Goal: Transaction & Acquisition: Purchase product/service

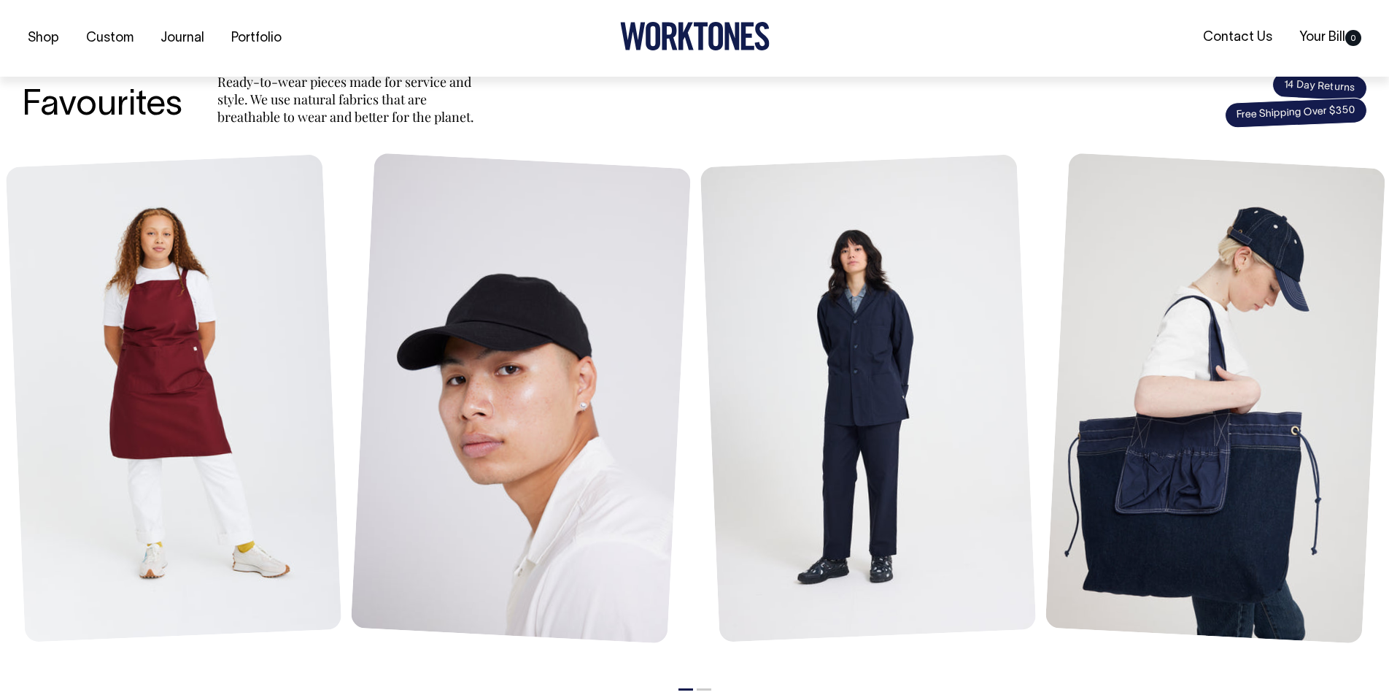
scroll to position [576, 0]
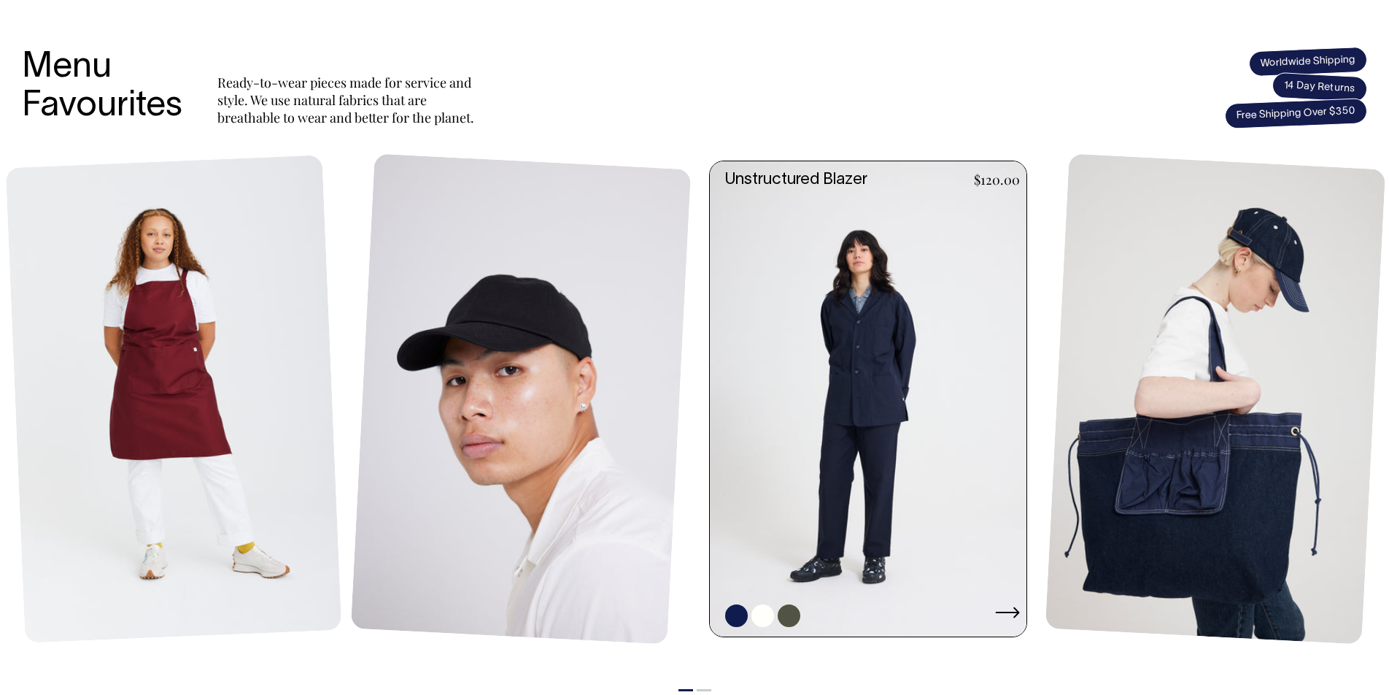
click at [858, 348] on link at bounding box center [872, 398] width 325 height 475
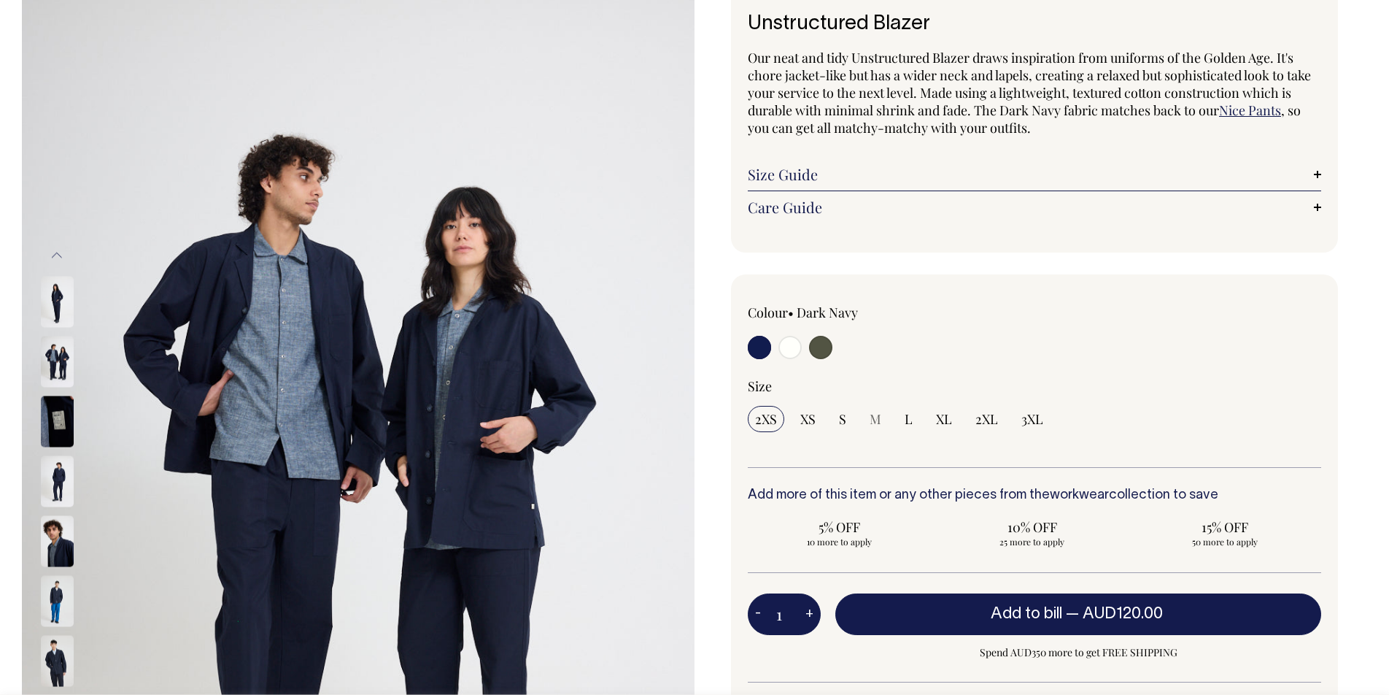
scroll to position [101, 0]
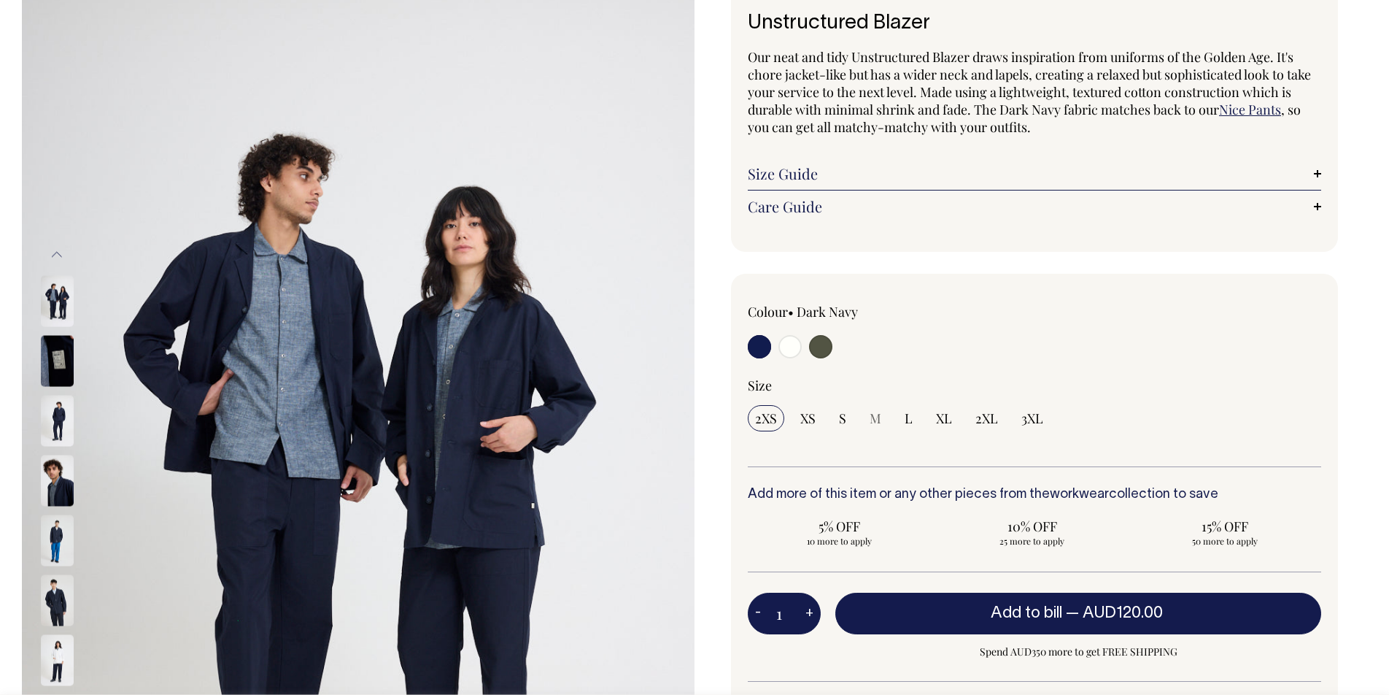
click at [50, 426] on img at bounding box center [57, 420] width 33 height 51
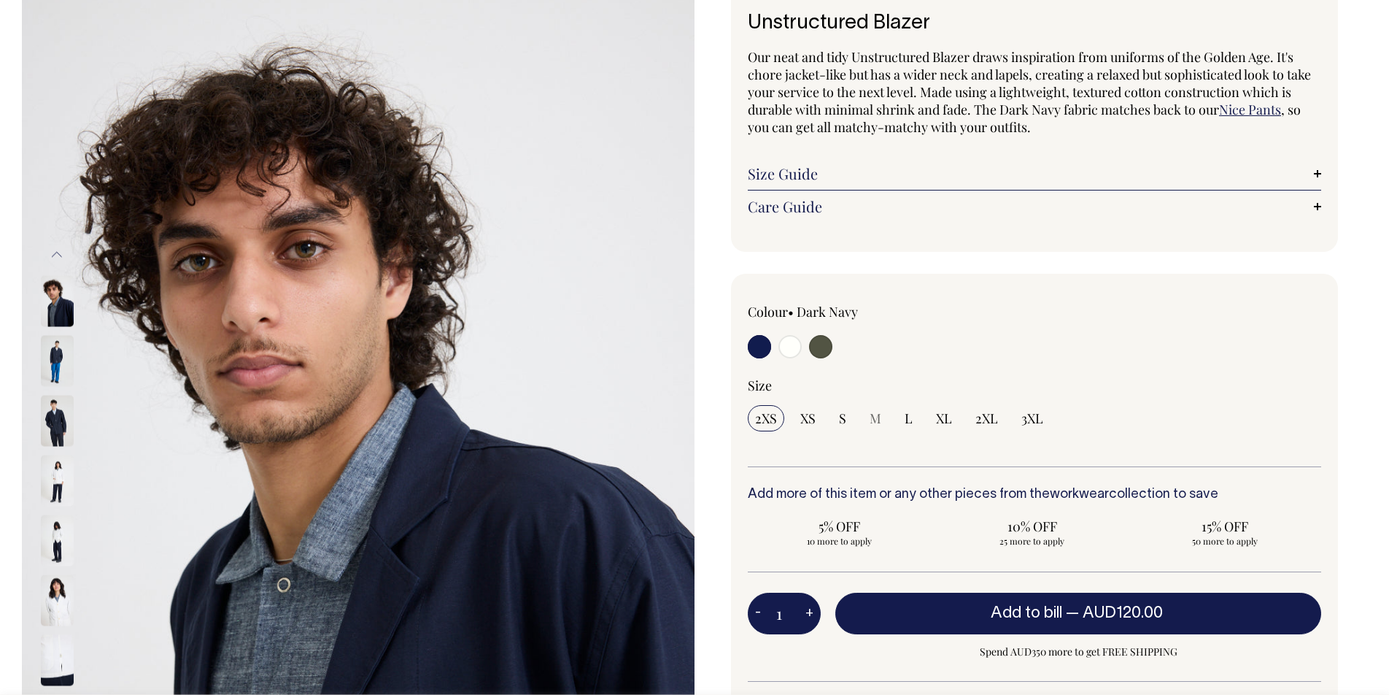
click at [49, 427] on img at bounding box center [57, 420] width 33 height 51
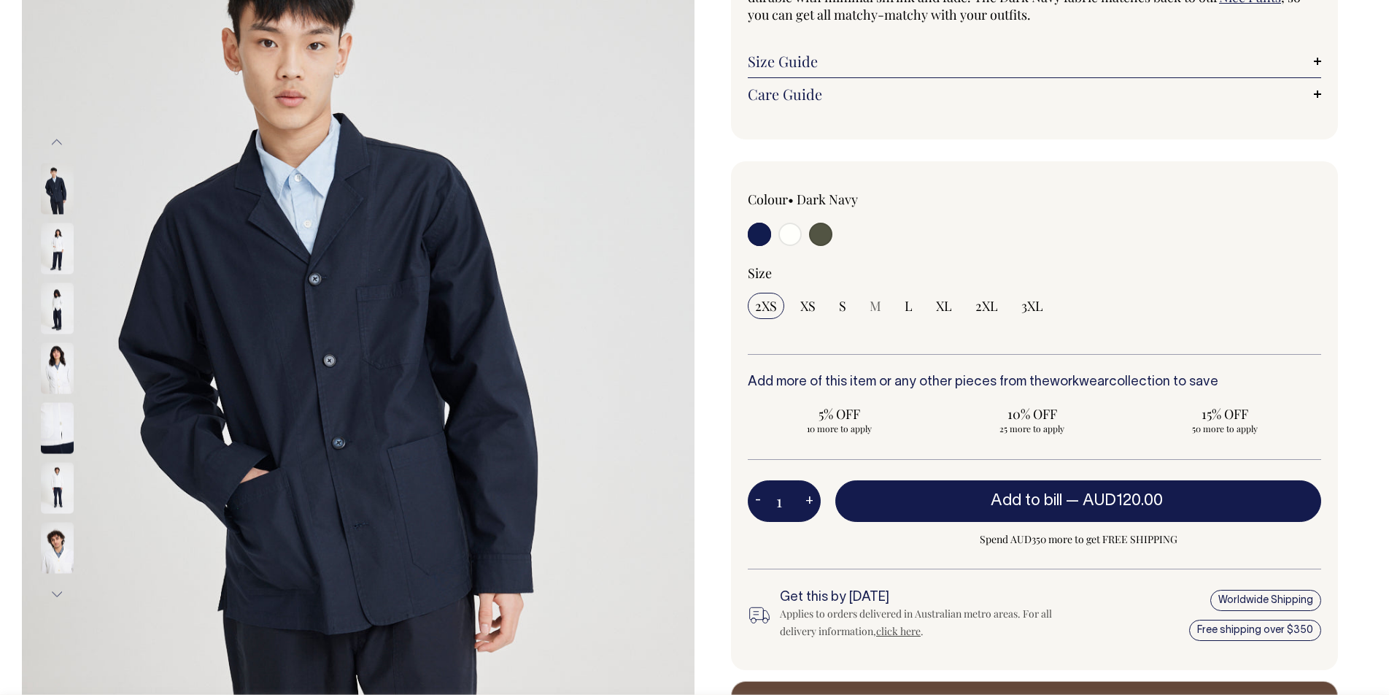
scroll to position [214, 0]
click at [839, 294] on input "S" at bounding box center [843, 305] width 22 height 26
radio input "true"
select select "S"
click at [793, 244] on label at bounding box center [790, 235] width 23 height 27
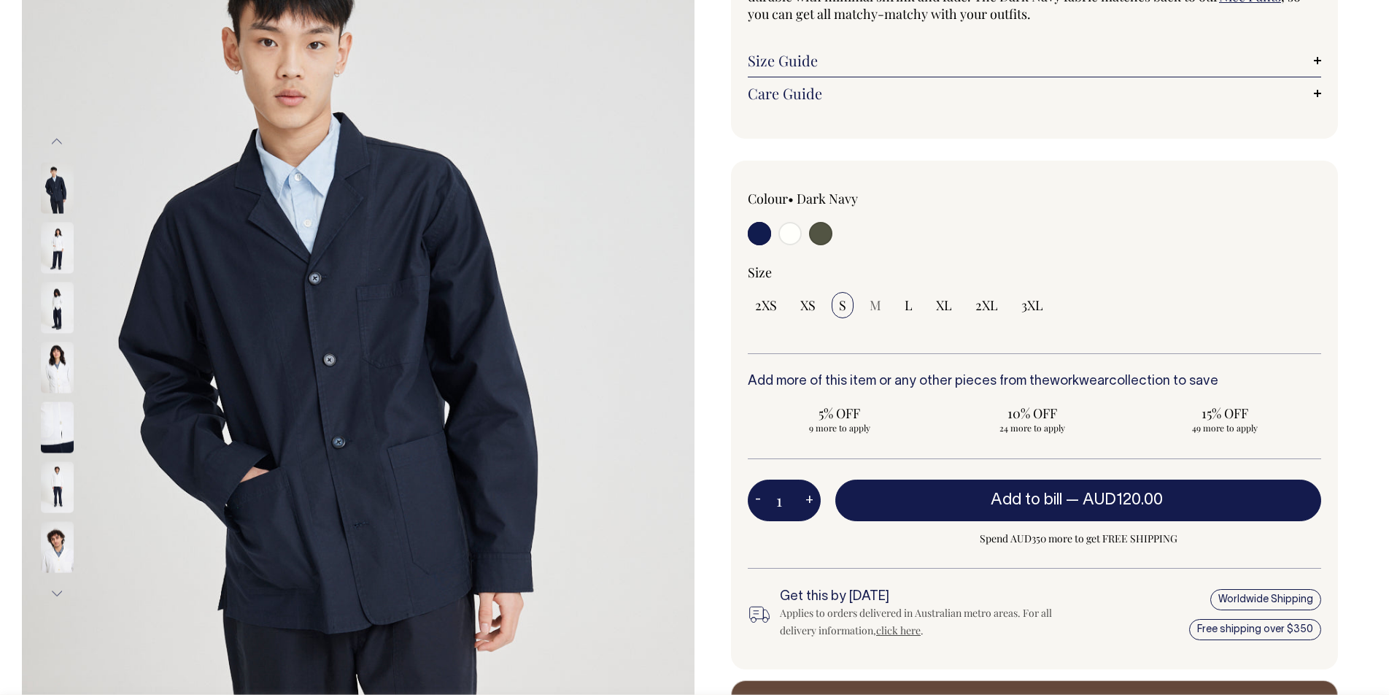
click at [793, 244] on input "radio" at bounding box center [790, 233] width 23 height 23
radio input "true"
select select "Off-White"
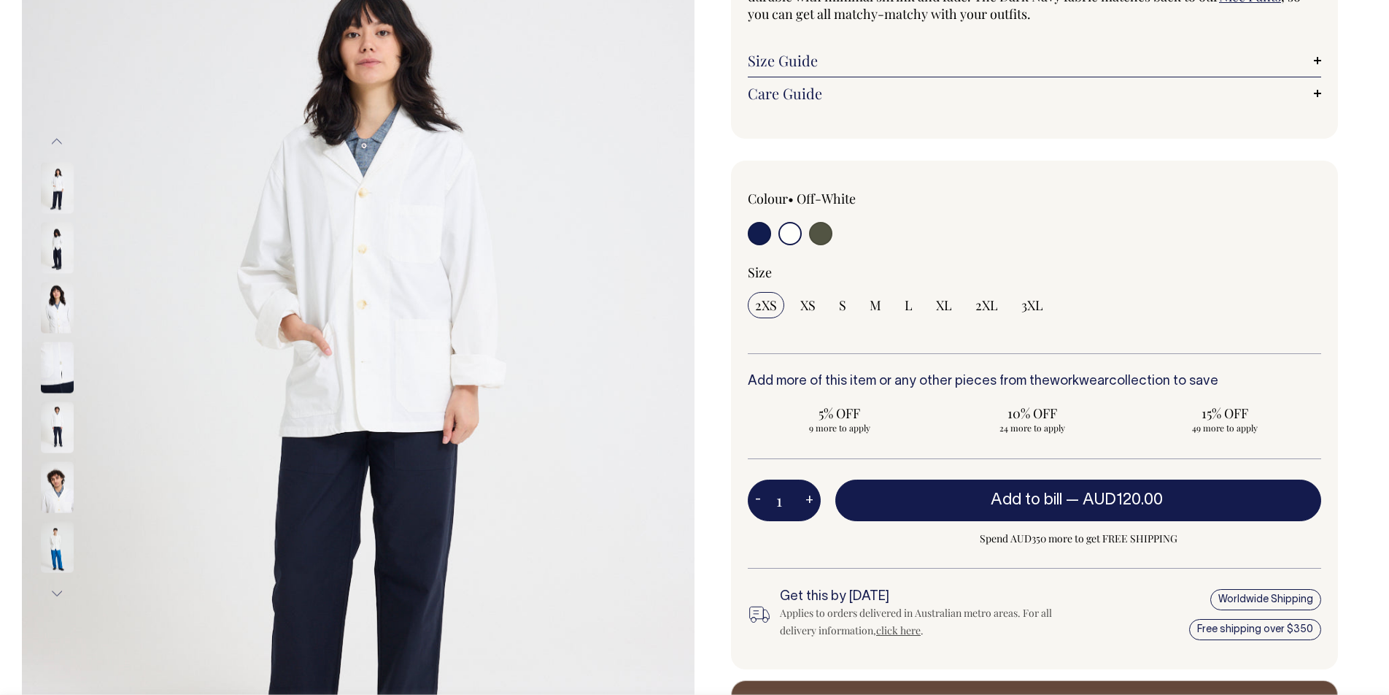
click at [822, 227] on input "radio" at bounding box center [820, 233] width 23 height 23
radio input "true"
select select "Olive"
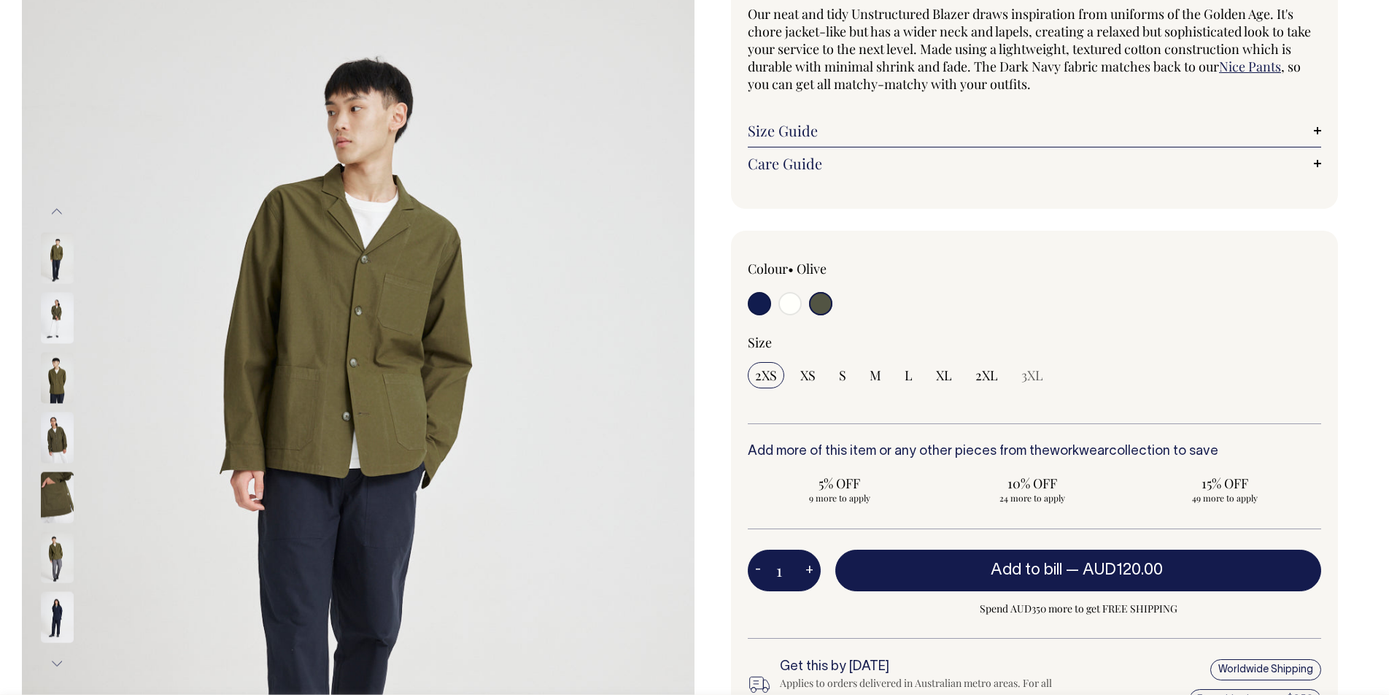
scroll to position [144, 0]
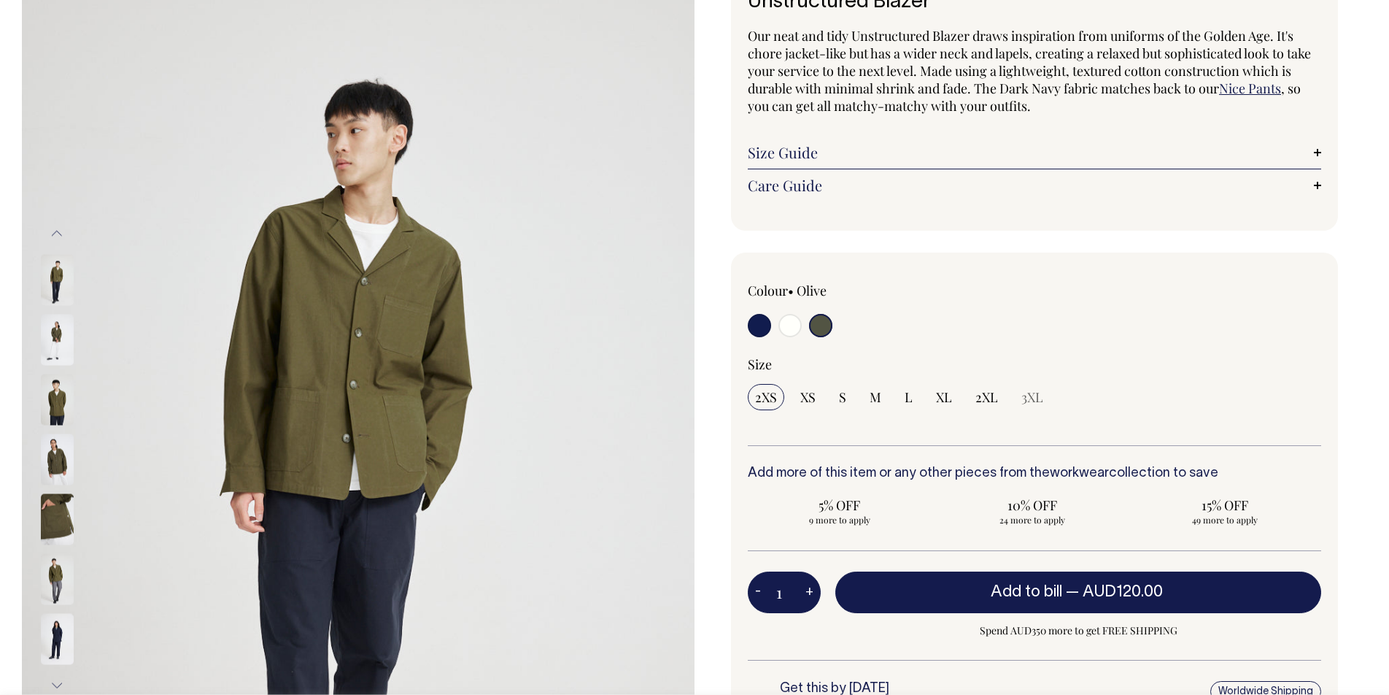
click at [798, 326] on input "radio" at bounding box center [790, 325] width 23 height 23
radio input "true"
select select "Off-White"
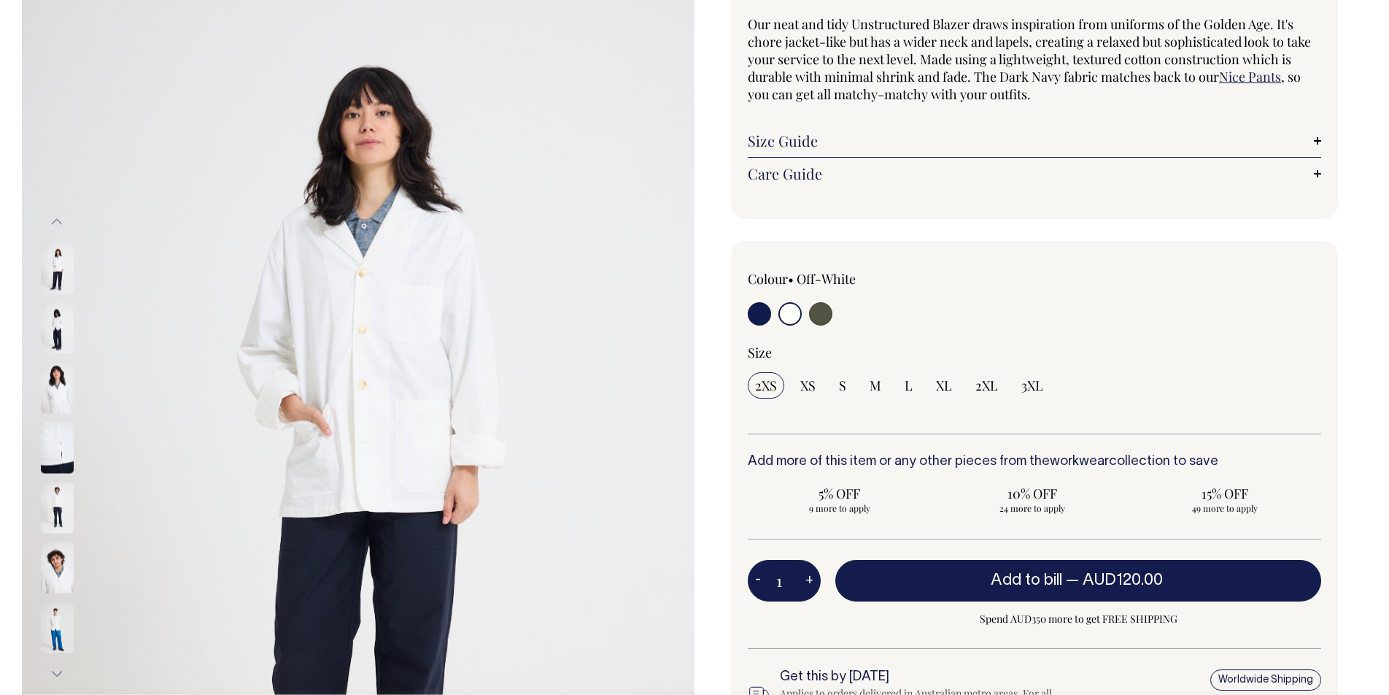
scroll to position [134, 0]
click at [752, 314] on input "radio" at bounding box center [759, 312] width 23 height 23
radio input "true"
select select "Dark Navy"
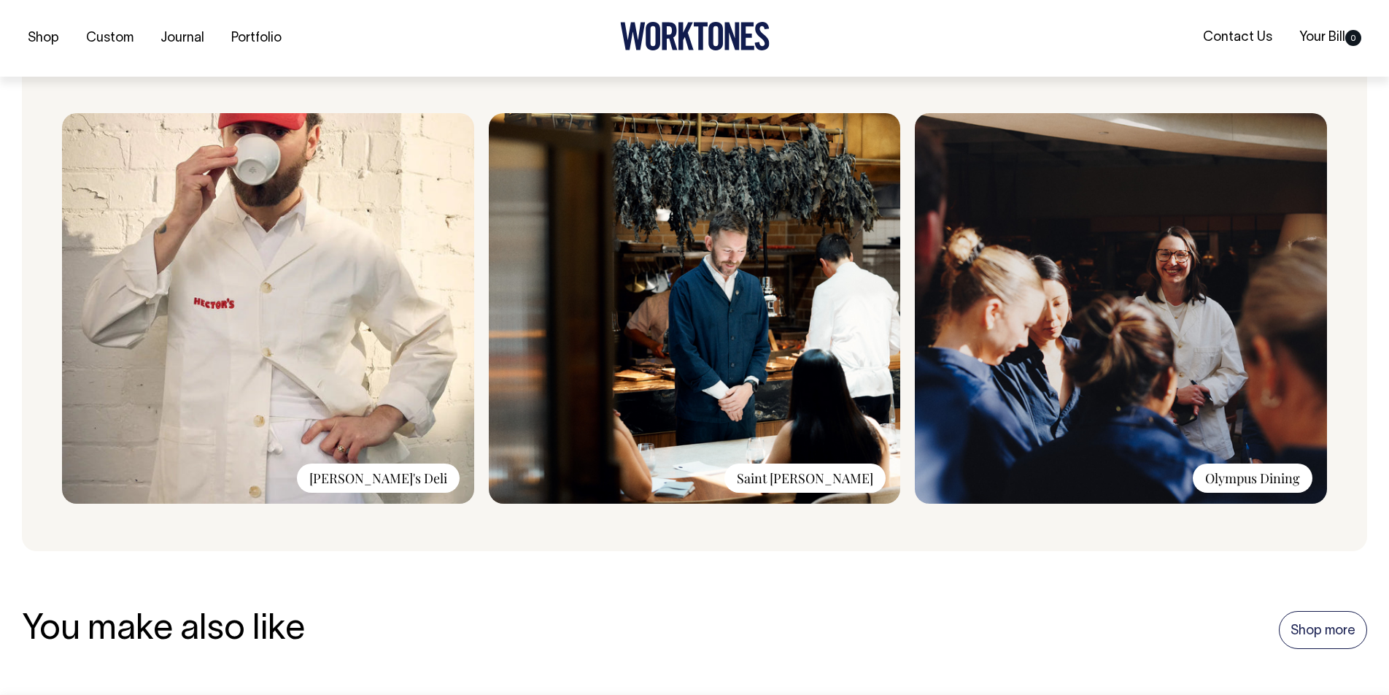
click at [266, 382] on img at bounding box center [268, 308] width 412 height 390
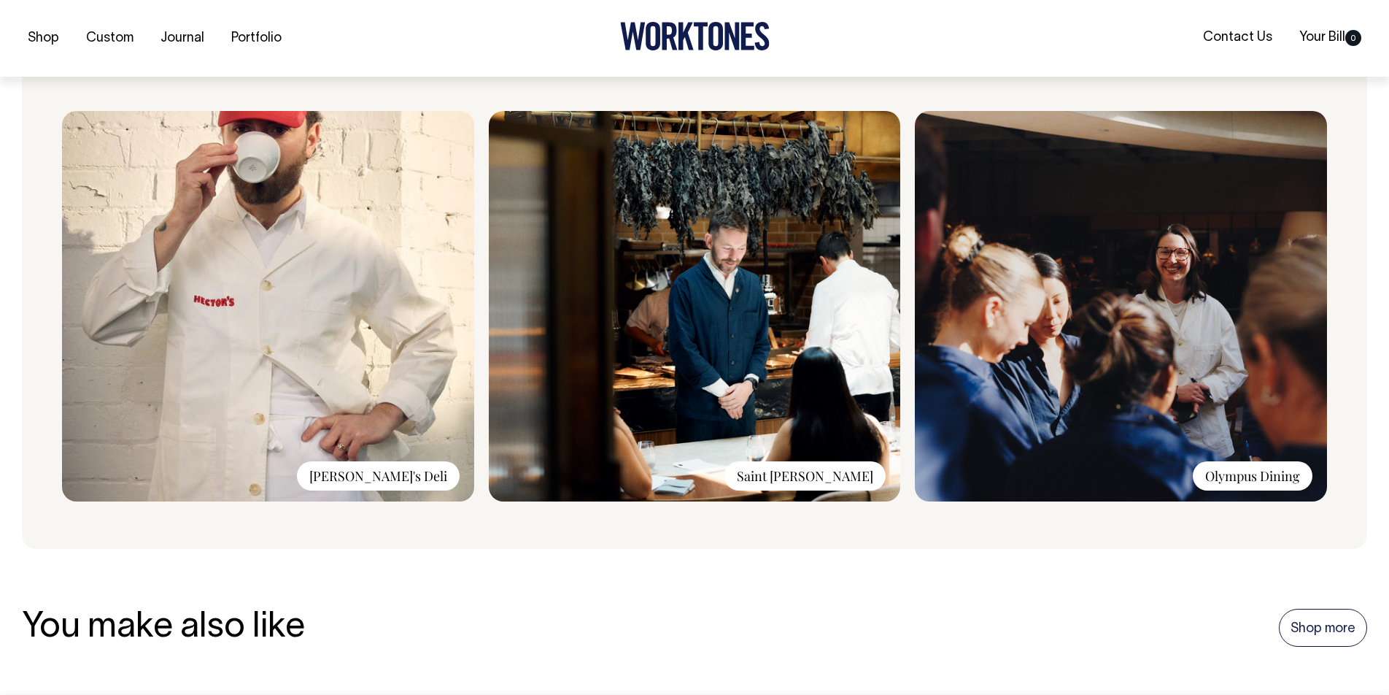
scroll to position [1142, 0]
click at [381, 290] on img at bounding box center [268, 305] width 412 height 390
click at [700, 269] on img at bounding box center [695, 305] width 412 height 390
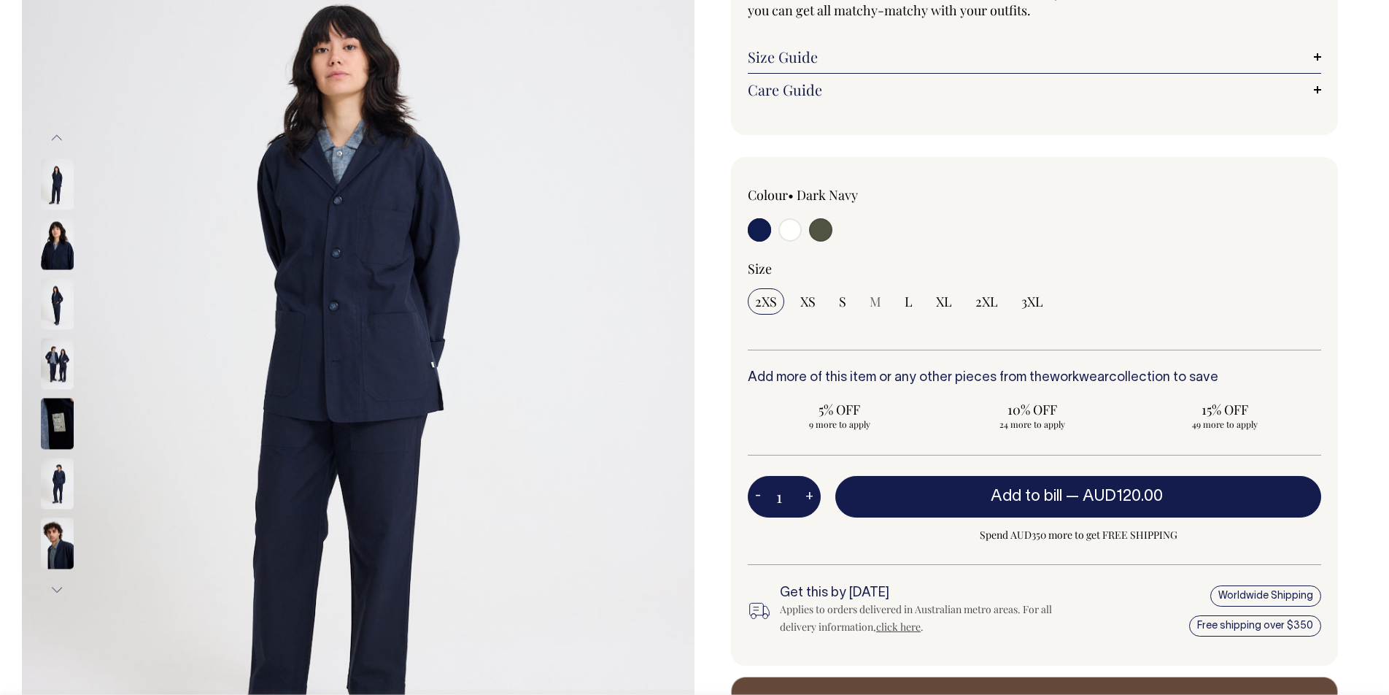
scroll to position [218, 0]
click at [51, 487] on img at bounding box center [57, 482] width 33 height 51
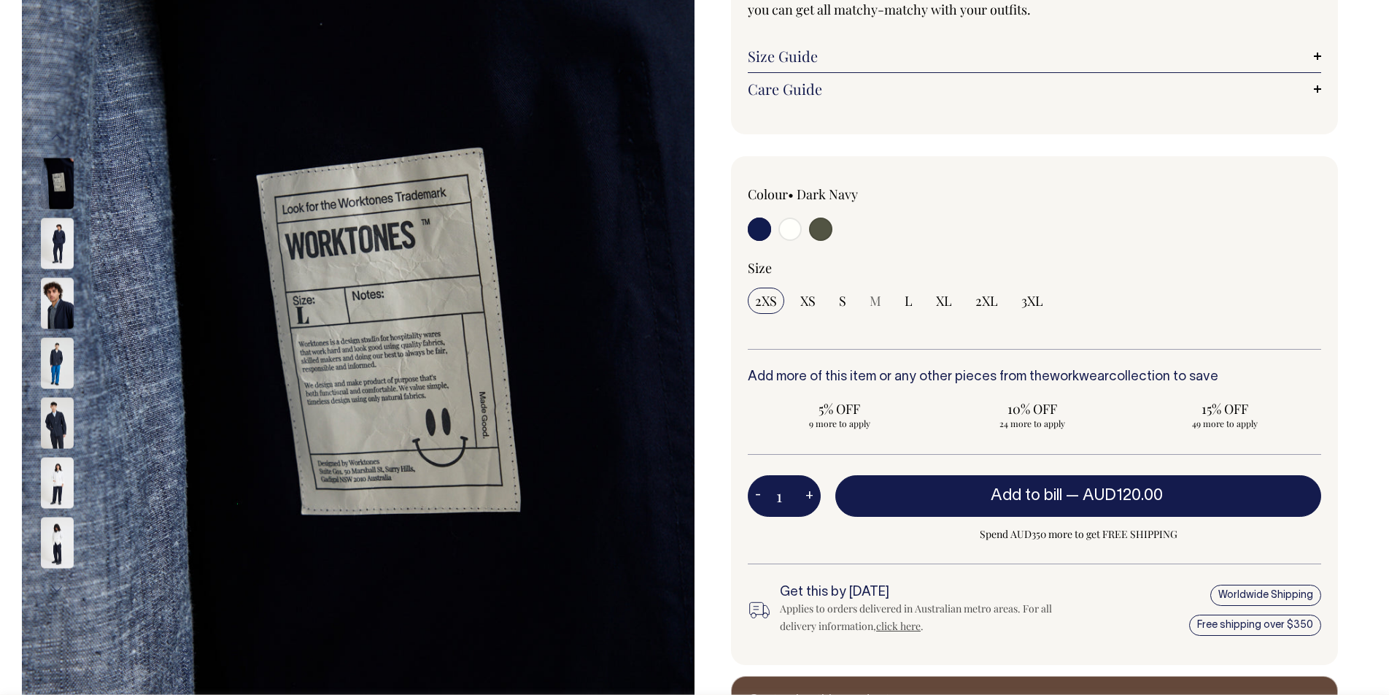
click at [63, 501] on img at bounding box center [57, 482] width 33 height 51
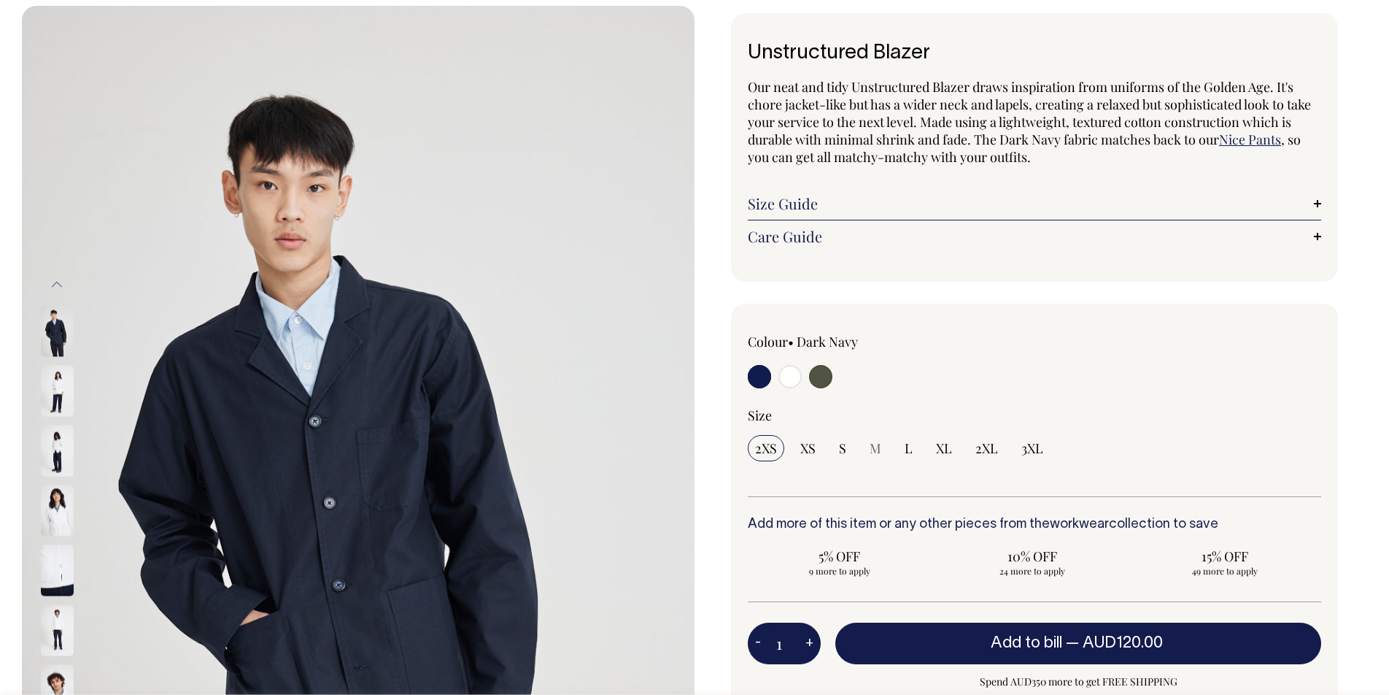
scroll to position [70, 0]
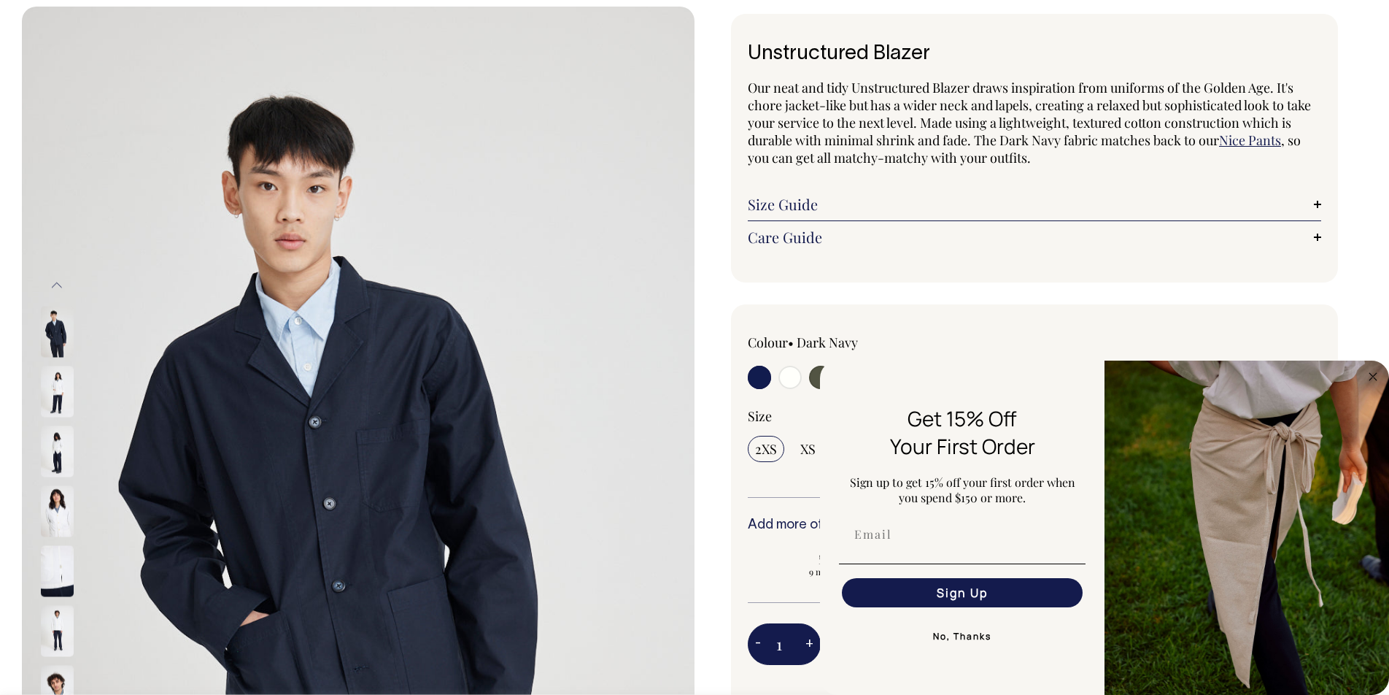
click at [46, 385] on img at bounding box center [57, 391] width 33 height 51
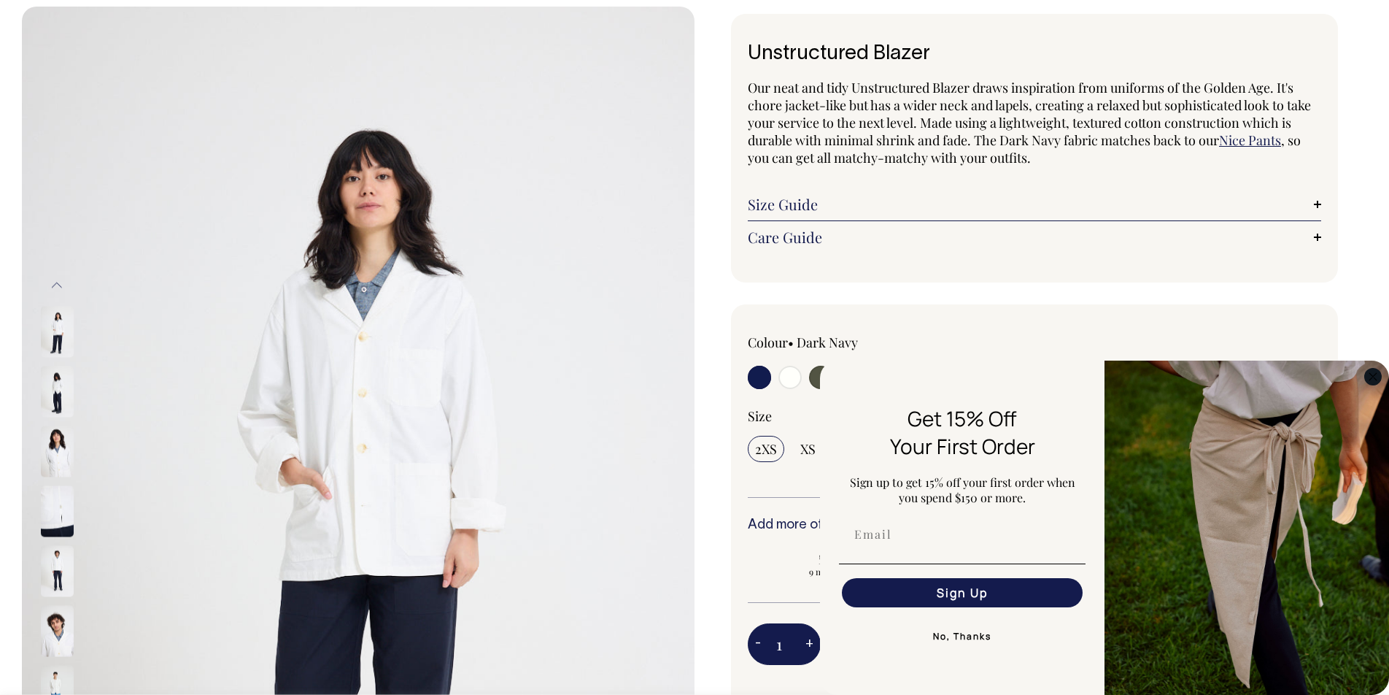
click at [1374, 379] on circle "Close dialog" at bounding box center [1373, 376] width 17 height 17
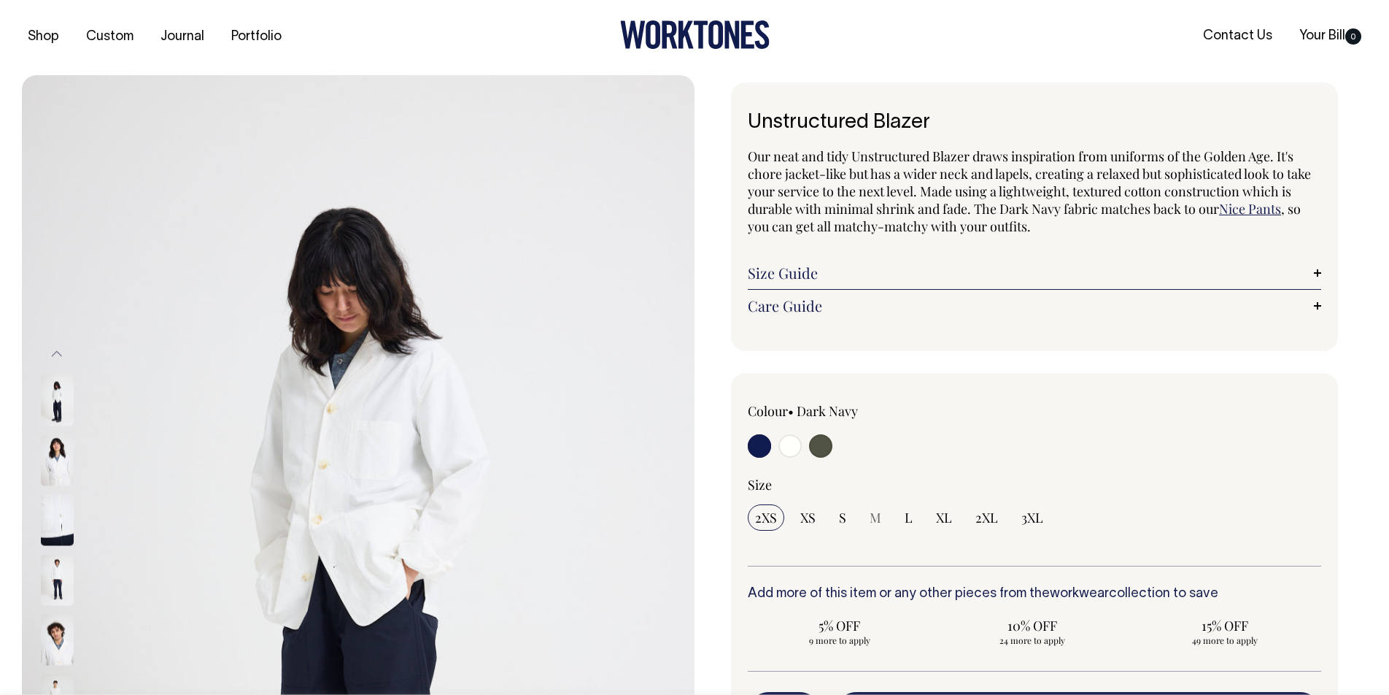
scroll to position [0, 0]
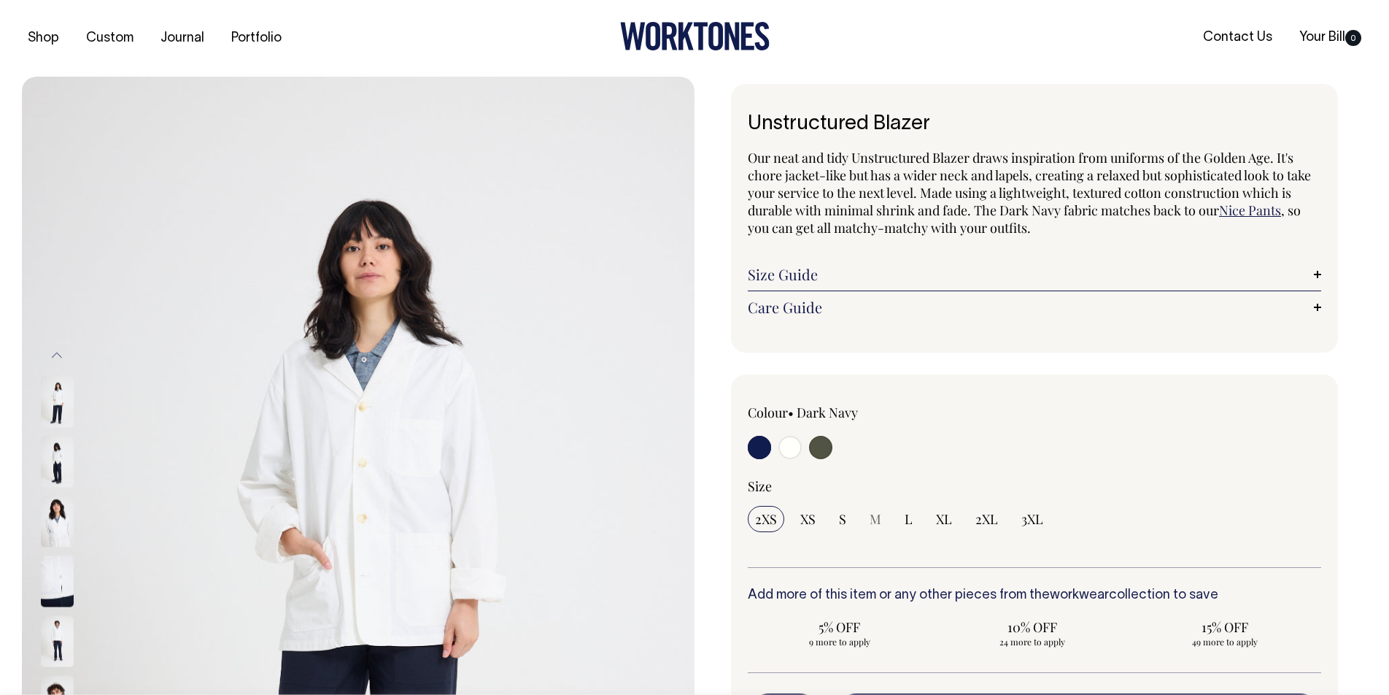
click at [62, 450] on img at bounding box center [57, 461] width 33 height 51
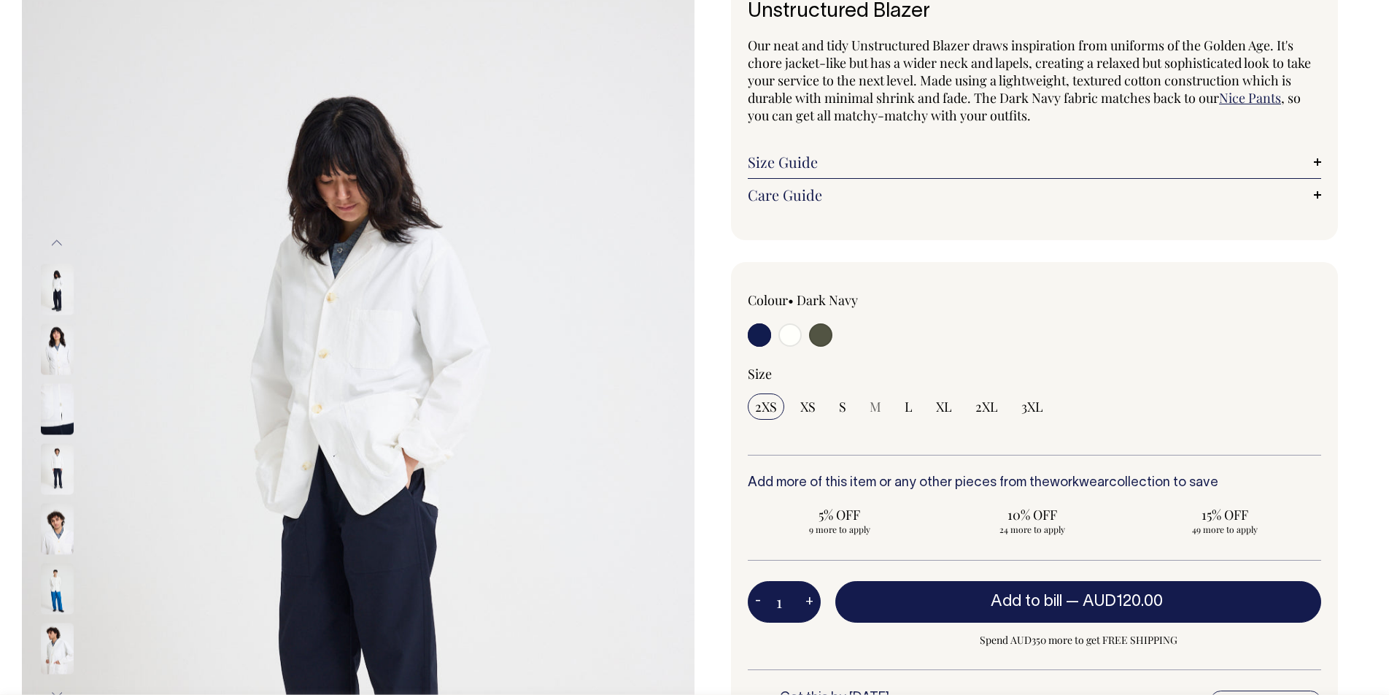
scroll to position [113, 0]
